Goal: Navigation & Orientation: Find specific page/section

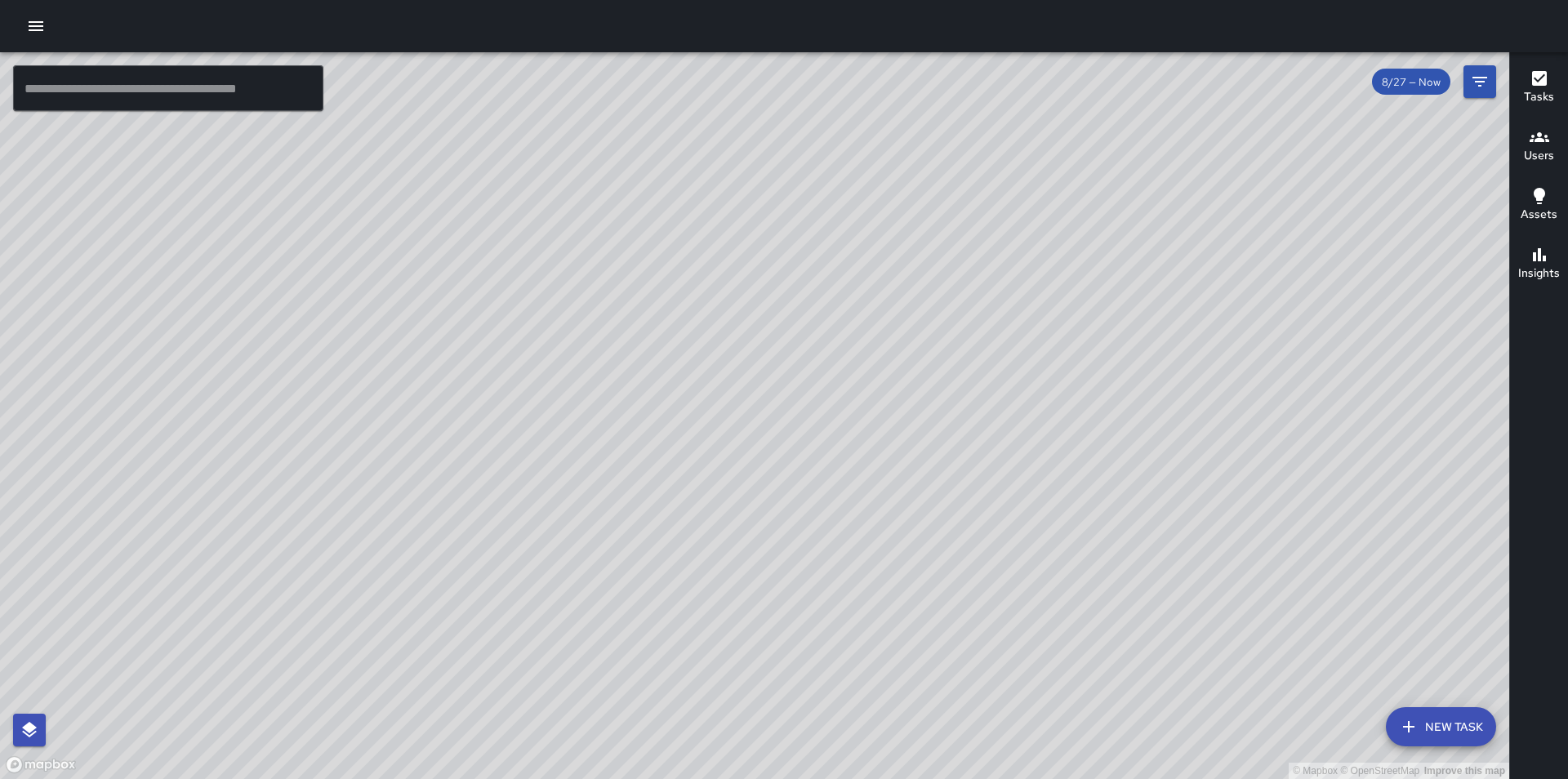
drag, startPoint x: 1086, startPoint y: 414, endPoint x: 1330, endPoint y: 245, distance: 296.8
click at [1350, 229] on div "© Mapbox © OpenStreetMap Improve this map" at bounding box center [755, 415] width 1509 height 727
drag, startPoint x: 1077, startPoint y: 566, endPoint x: 1161, endPoint y: 463, distance: 132.9
click at [1161, 463] on div "© Mapbox © OpenStreetMap Improve this map" at bounding box center [755, 415] width 1509 height 727
drag, startPoint x: 1203, startPoint y: 338, endPoint x: 1125, endPoint y: 596, distance: 269.5
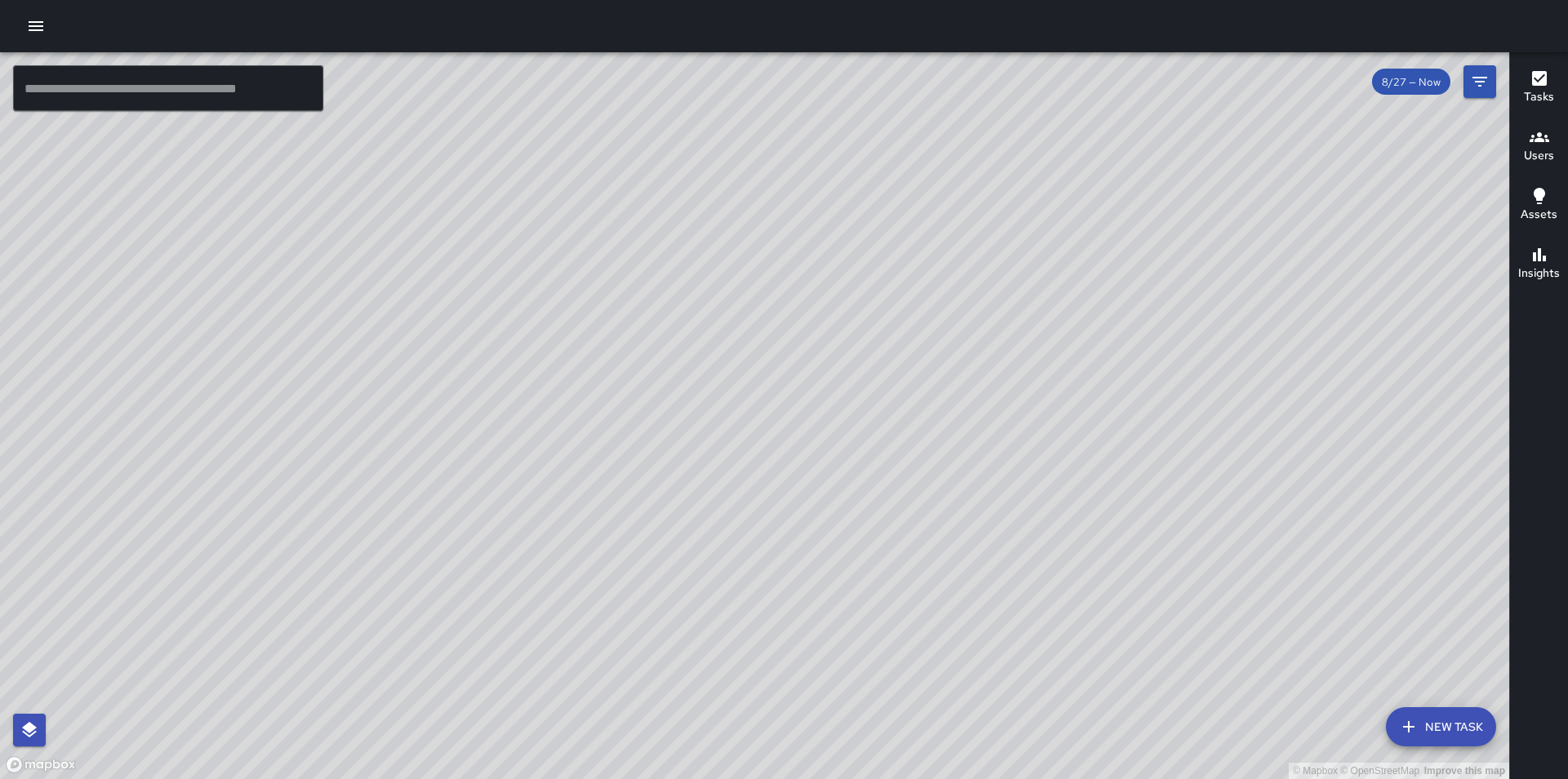
click at [1111, 640] on div "© Mapbox © OpenStreetMap Improve this map" at bounding box center [755, 415] width 1509 height 727
click at [1130, 579] on div "© Mapbox © OpenStreetMap Improve this map" at bounding box center [755, 415] width 1509 height 727
drag, startPoint x: 1116, startPoint y: 581, endPoint x: 1160, endPoint y: 228, distance: 355.7
click at [1160, 228] on div "© Mapbox © OpenStreetMap Improve this map" at bounding box center [755, 415] width 1509 height 727
click at [887, 572] on div "© Mapbox © OpenStreetMap Improve this map [PERSON_NAME] Overall Ambassador Task…" at bounding box center [755, 415] width 1509 height 727
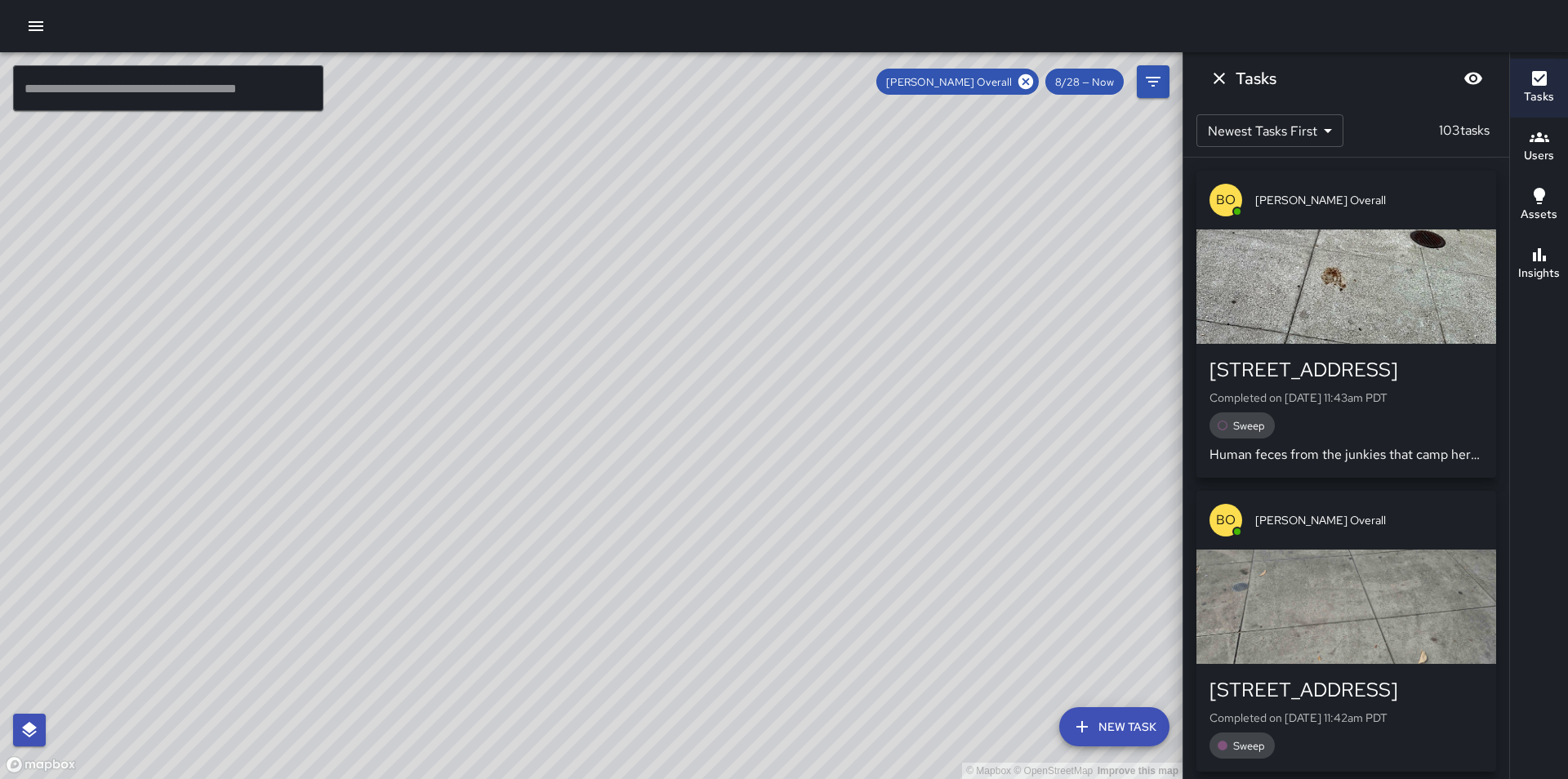
click at [1219, 91] on button "Dismiss" at bounding box center [1219, 77] width 32 height 32
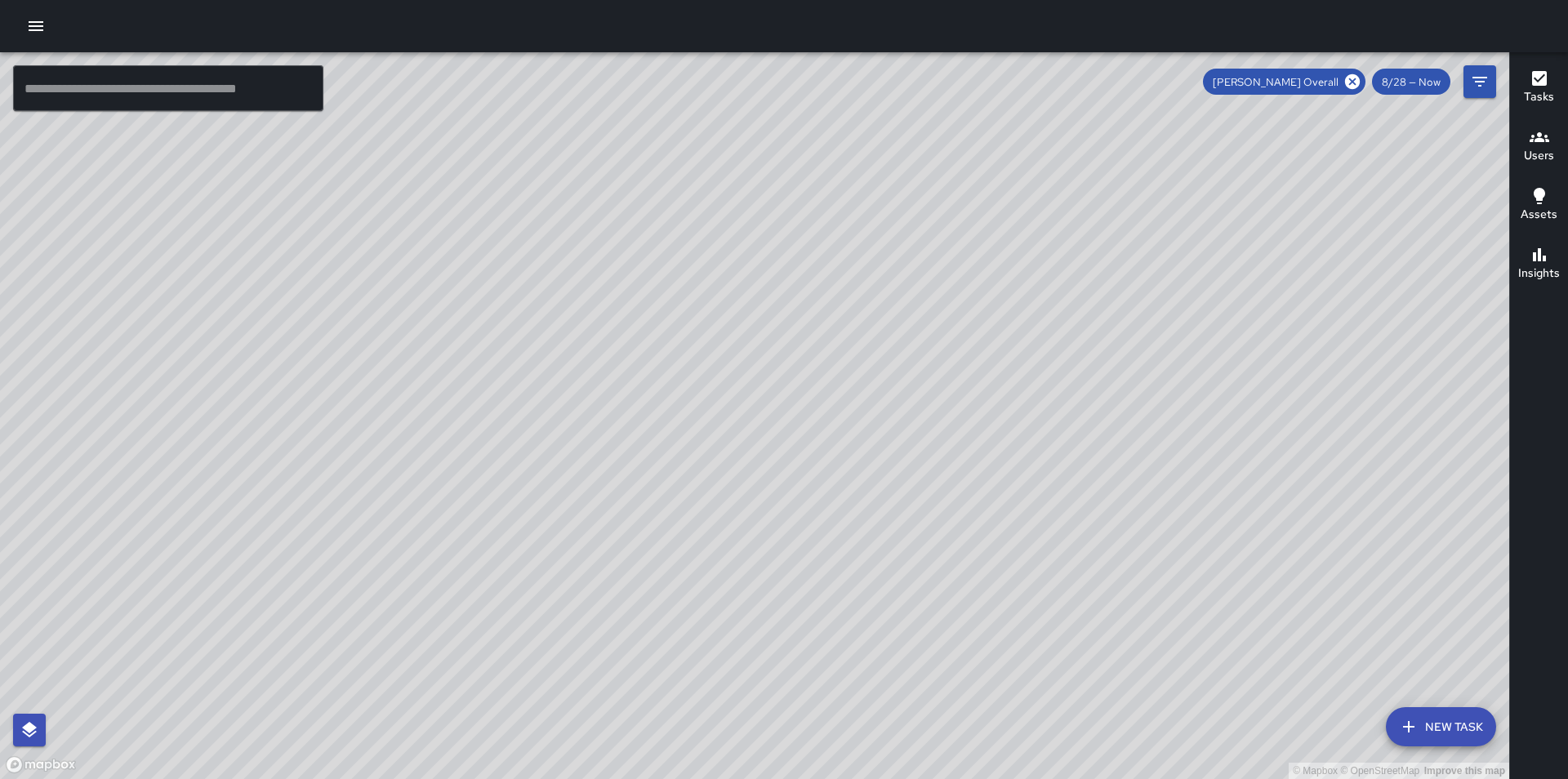
drag, startPoint x: 1198, startPoint y: 355, endPoint x: 1131, endPoint y: 462, distance: 126.2
click at [1131, 462] on div "© Mapbox © OpenStreetMap Improve this map" at bounding box center [755, 415] width 1509 height 727
drag, startPoint x: 1122, startPoint y: 473, endPoint x: 905, endPoint y: 572, distance: 238.5
click at [924, 571] on div "© Mapbox © OpenStreetMap Improve this map" at bounding box center [755, 415] width 1509 height 727
drag, startPoint x: 875, startPoint y: 559, endPoint x: 830, endPoint y: 578, distance: 48.8
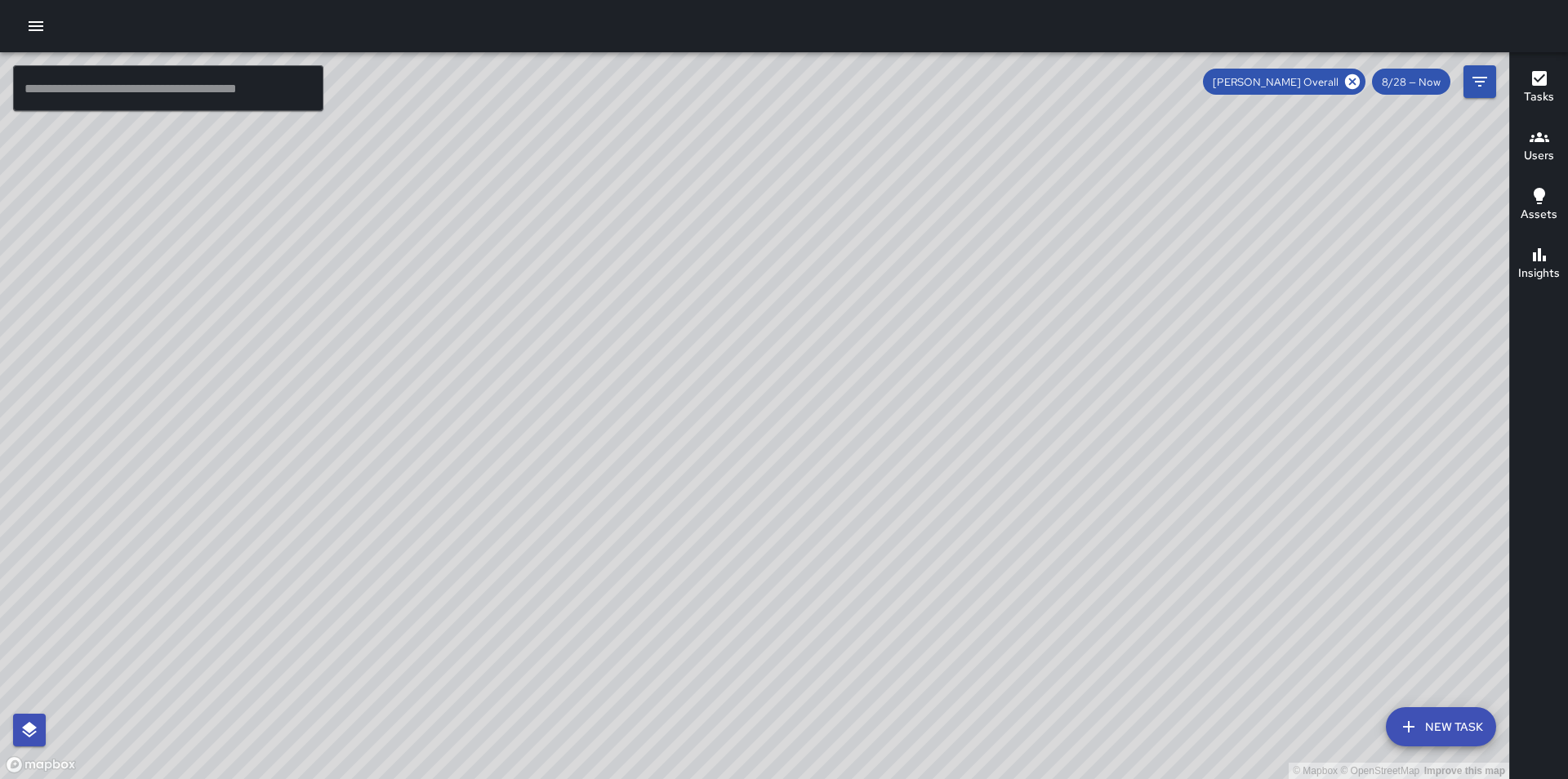
click at [833, 581] on div "© Mapbox © OpenStreetMap Improve this map" at bounding box center [755, 415] width 1509 height 727
